Goal: Check status: Check status

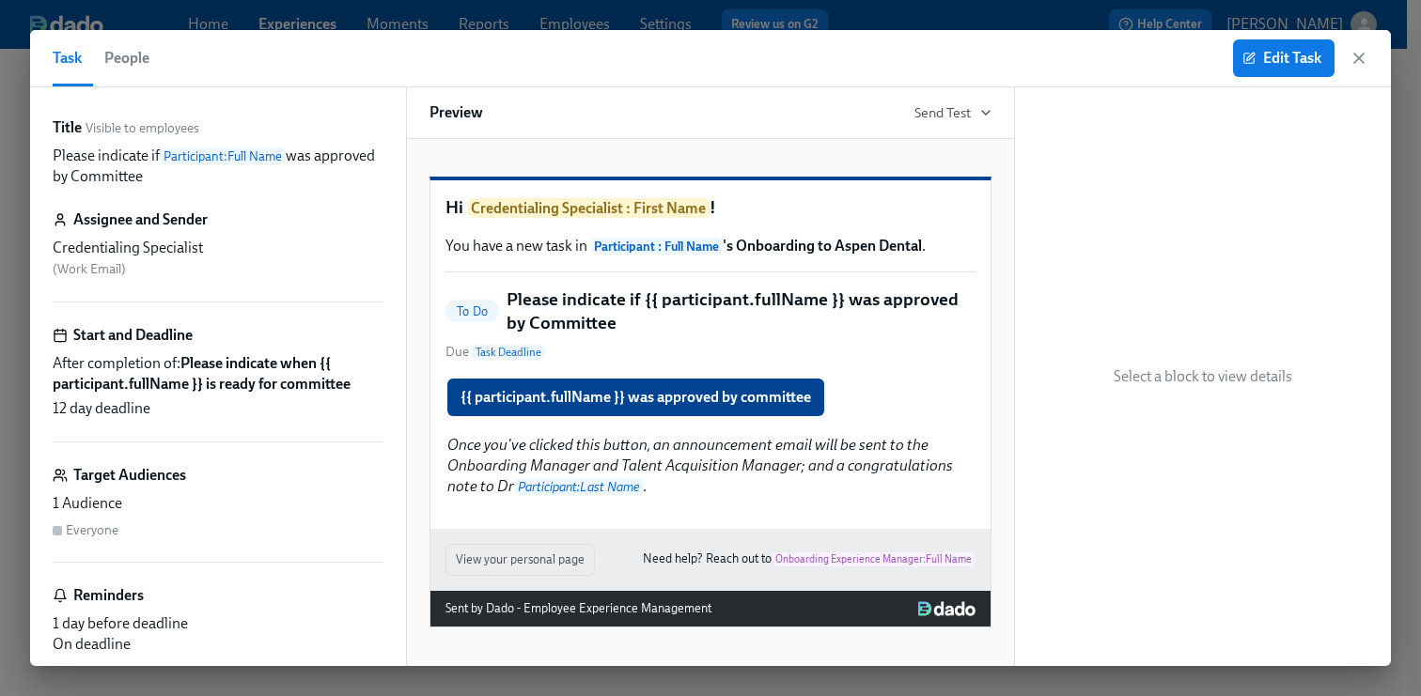
scroll to position [0, 42887]
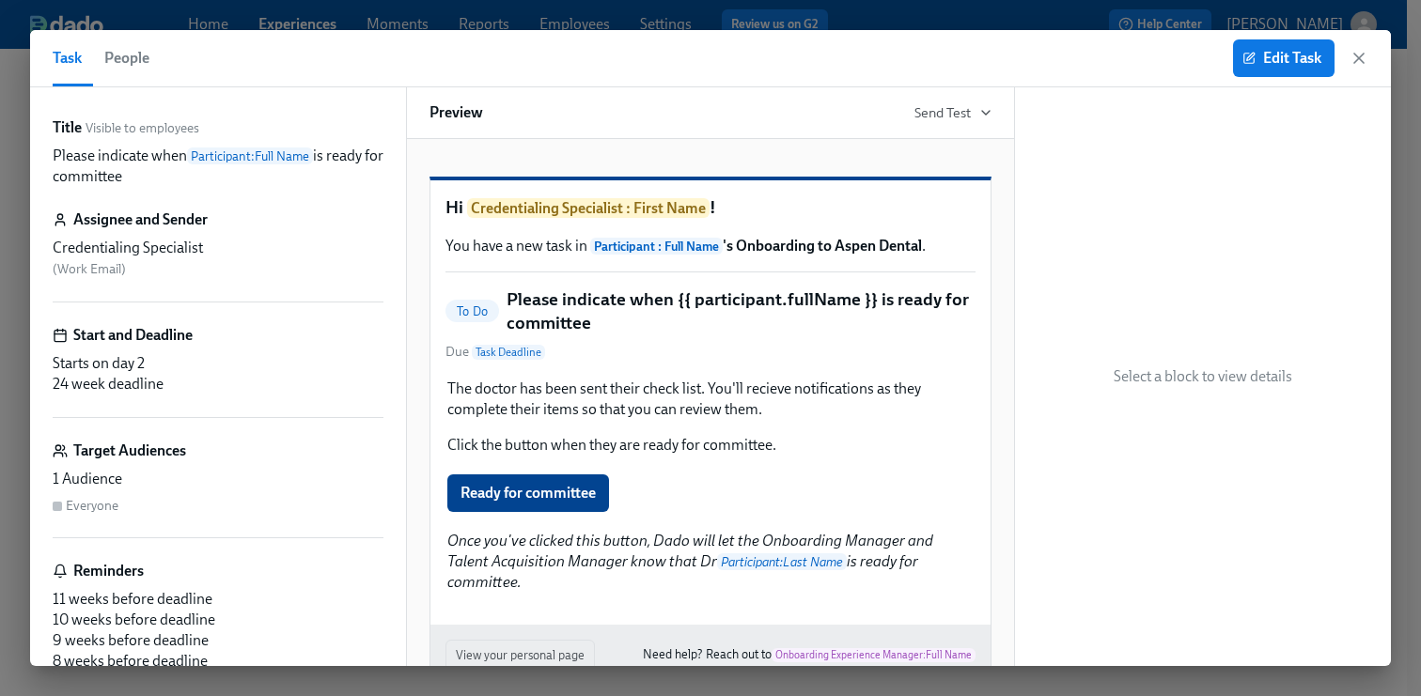
scroll to position [0, 42887]
click at [1355, 61] on icon "button" at bounding box center [1358, 58] width 9 height 9
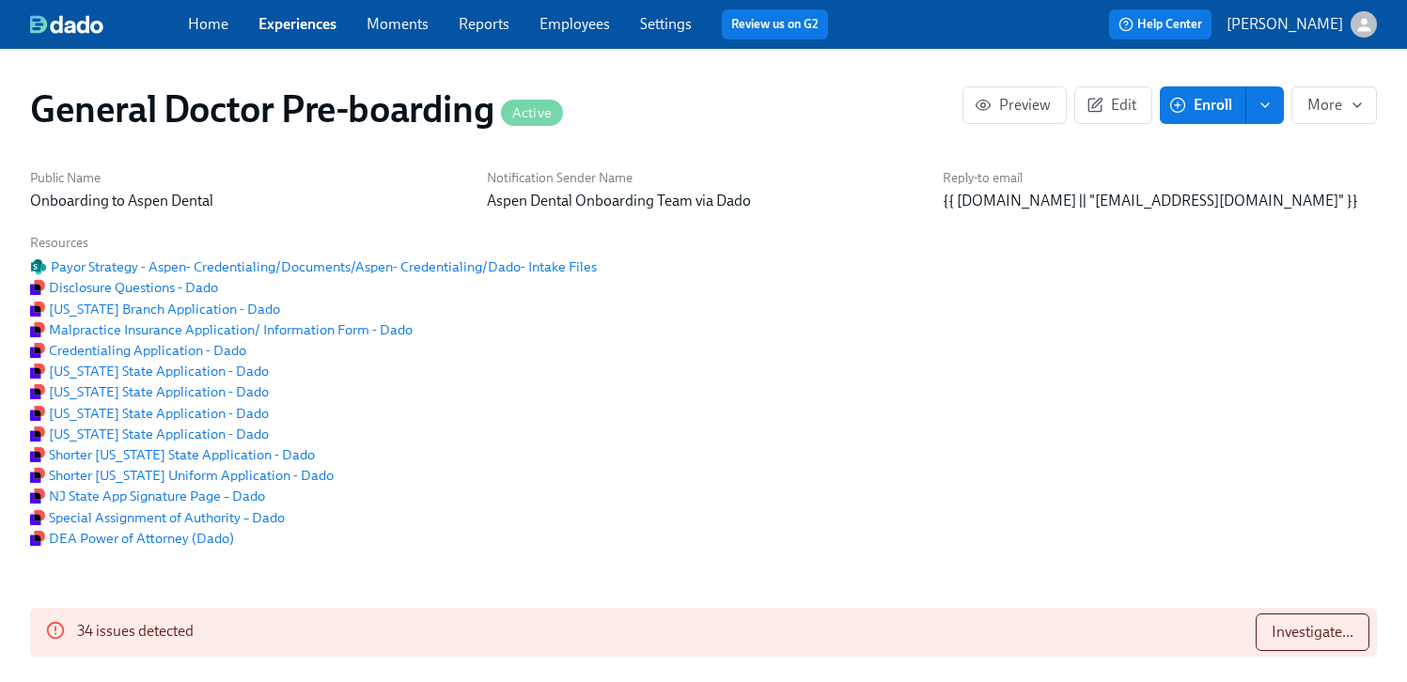
scroll to position [0, 42887]
